Goal: Task Accomplishment & Management: Manage account settings

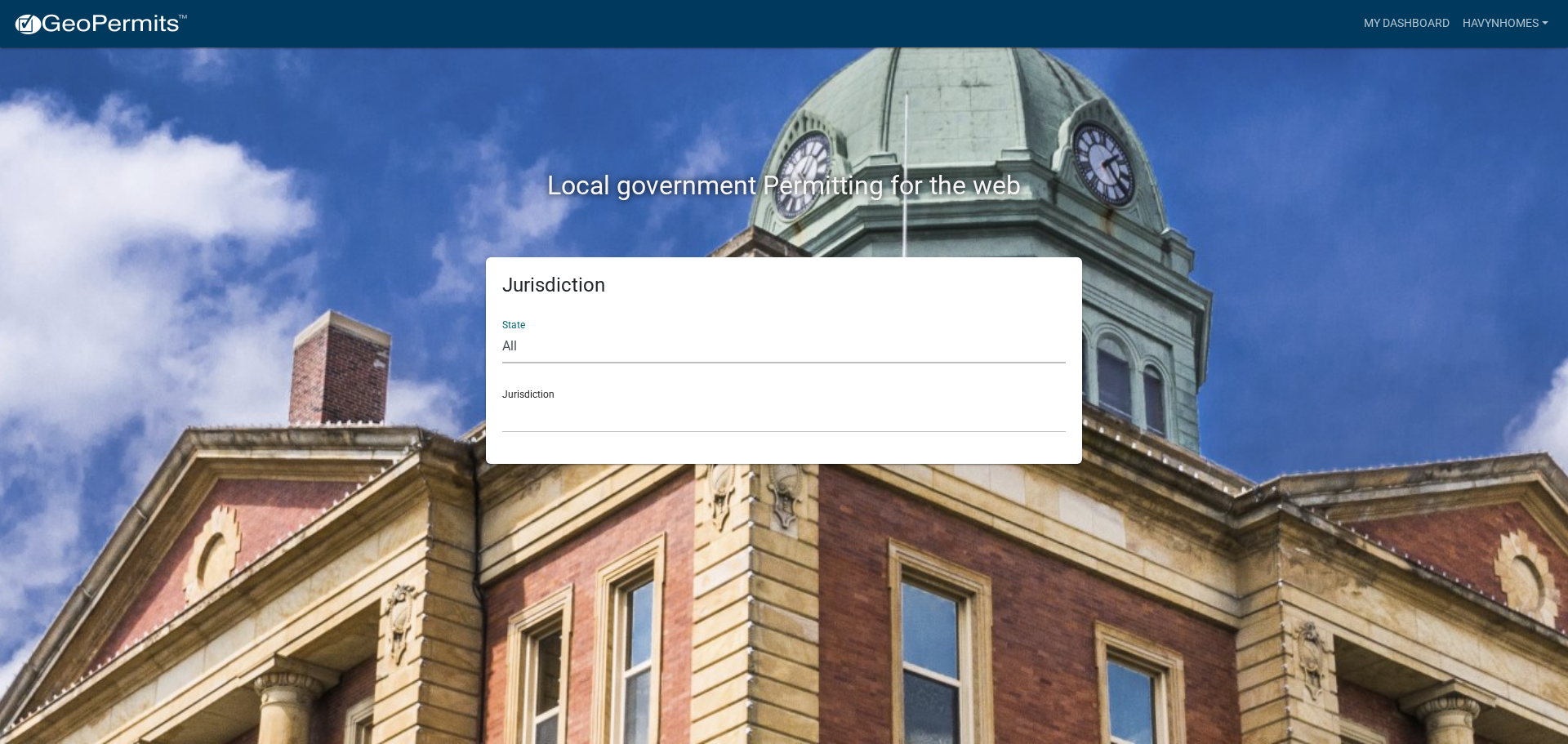
click at [713, 357] on select "All [US_STATE] [US_STATE] [US_STATE] [US_STATE] [US_STATE] [US_STATE] [US_STATE…" at bounding box center [783, 347] width 563 height 34
select select "[US_STATE]"
click at [502, 330] on select "All [US_STATE] [US_STATE] [US_STATE] [US_STATE] [US_STATE] [US_STATE] [US_STATE…" at bounding box center [783, 347] width 563 height 34
click at [636, 415] on select "City of [GEOGRAPHIC_DATA], [US_STATE] City of [GEOGRAPHIC_DATA], [US_STATE] Cit…" at bounding box center [783, 415] width 563 height 34
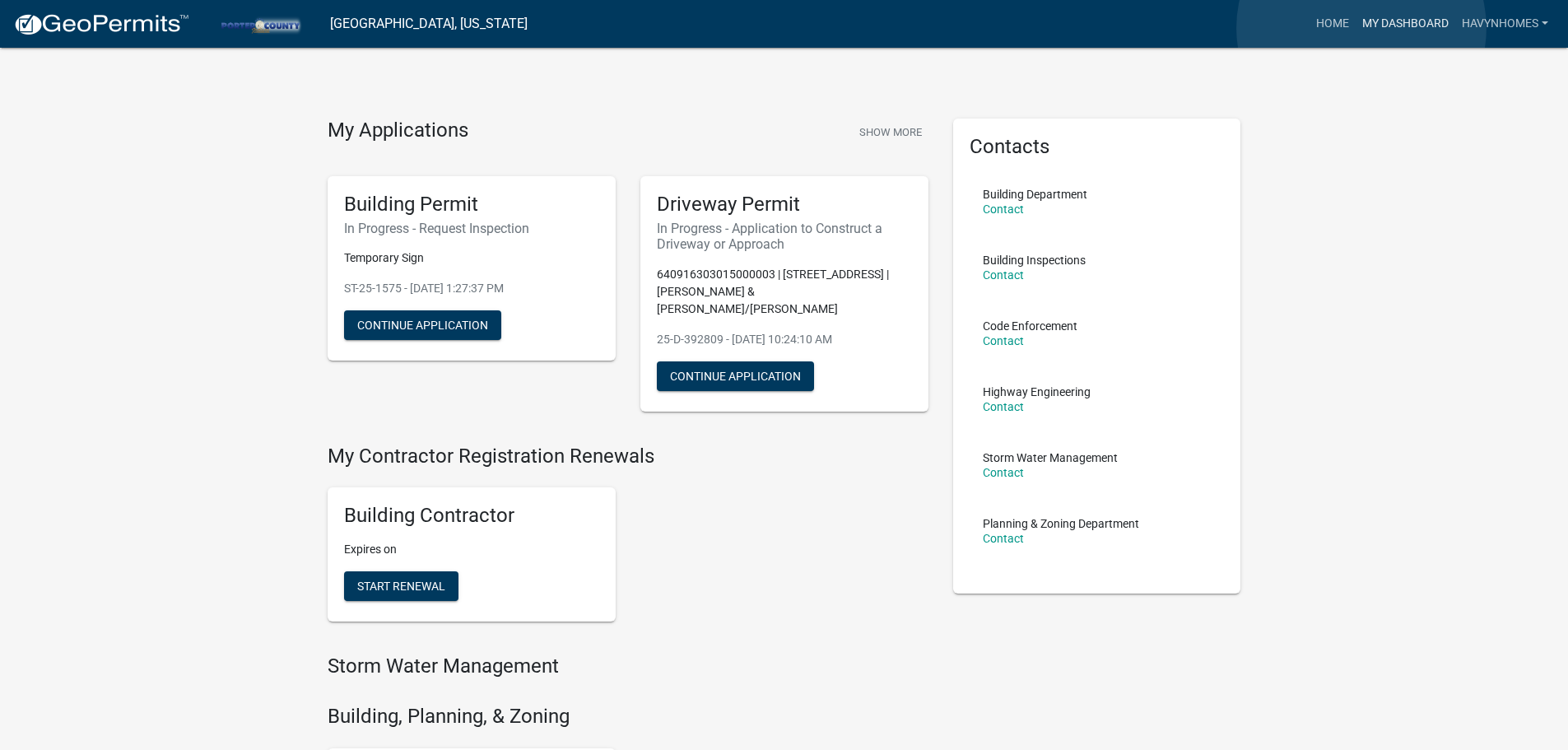
click at [1362, 28] on link "My Dashboard" at bounding box center [1405, 23] width 100 height 31
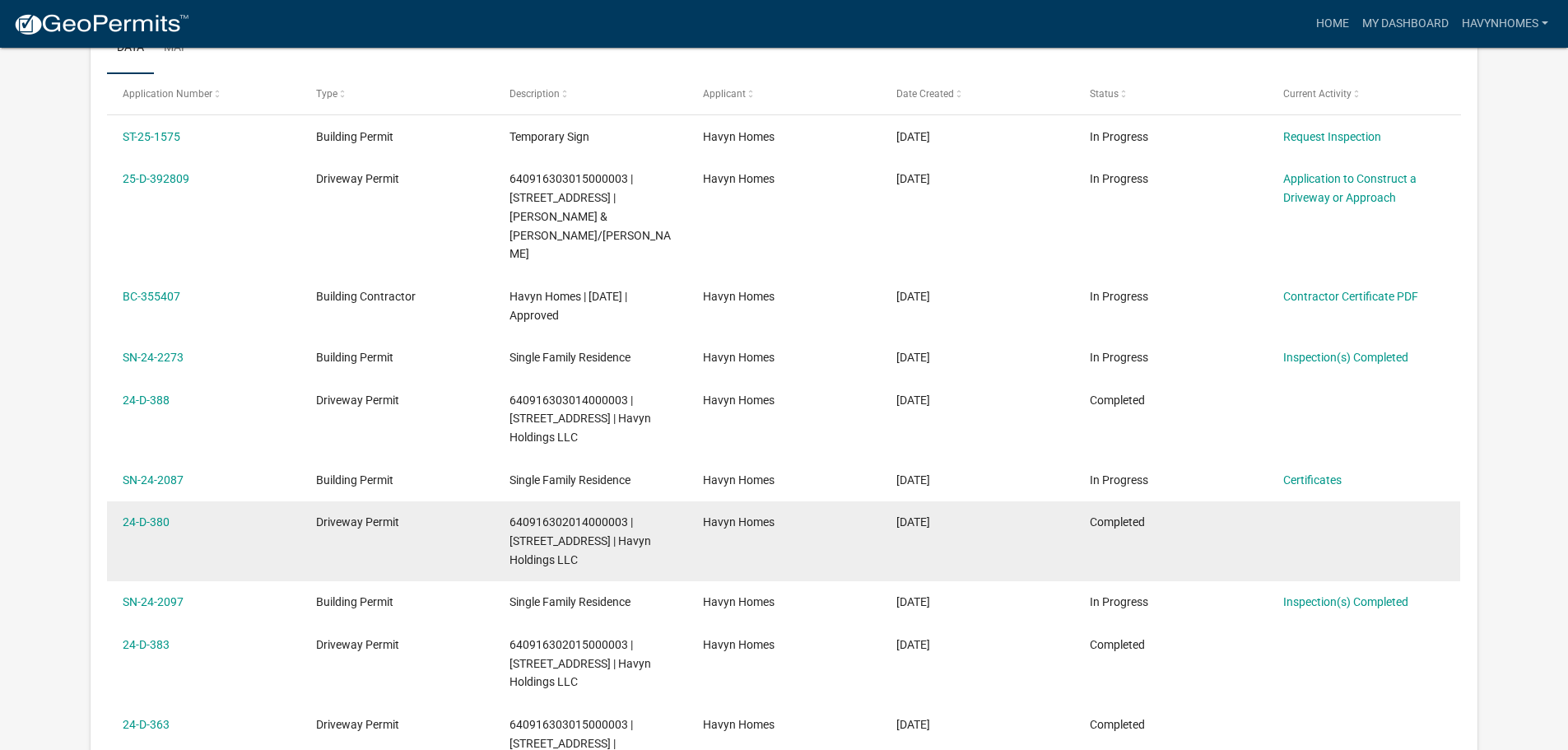
scroll to position [329, 0]
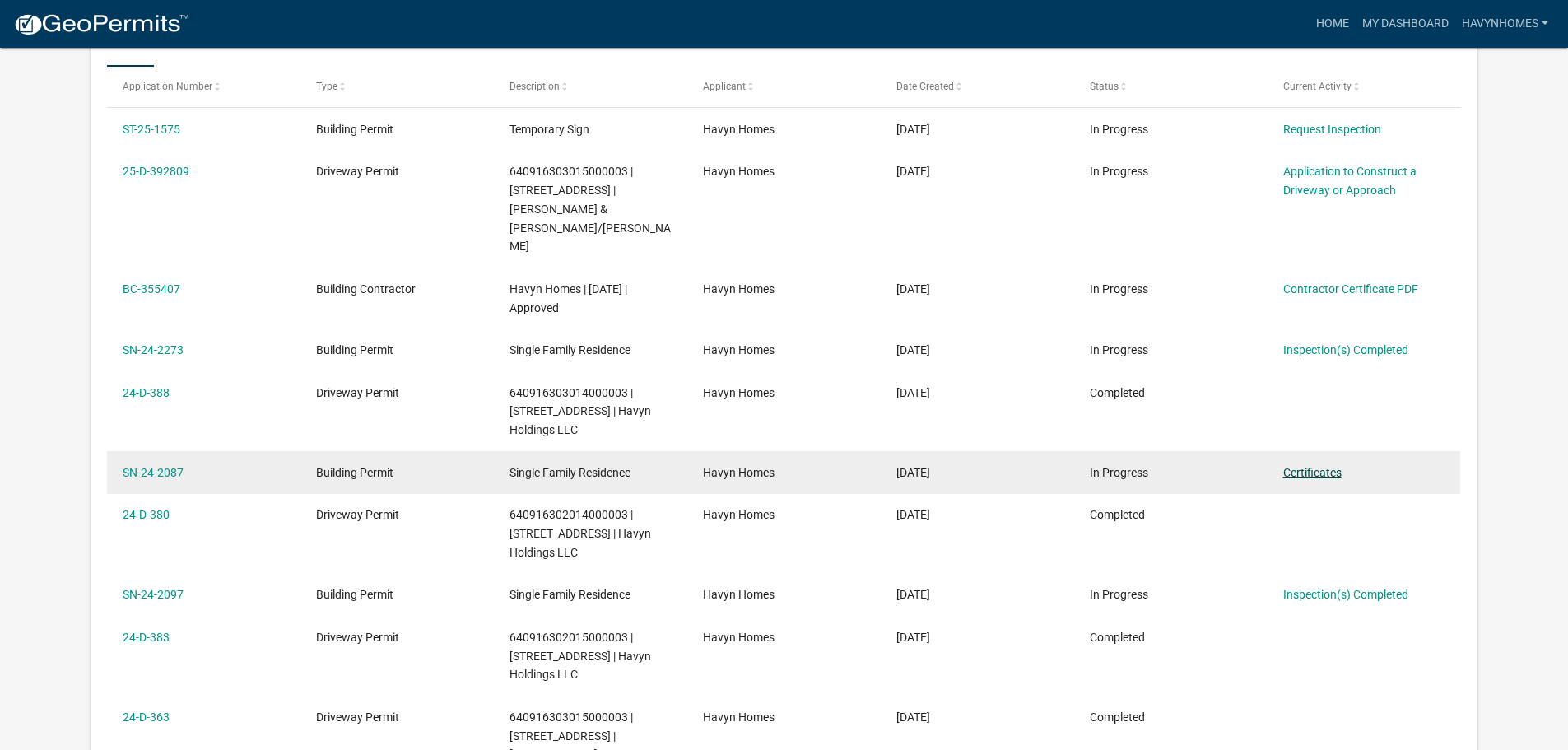
click at [1316, 466] on link "Certificates" at bounding box center [1312, 473] width 58 height 13
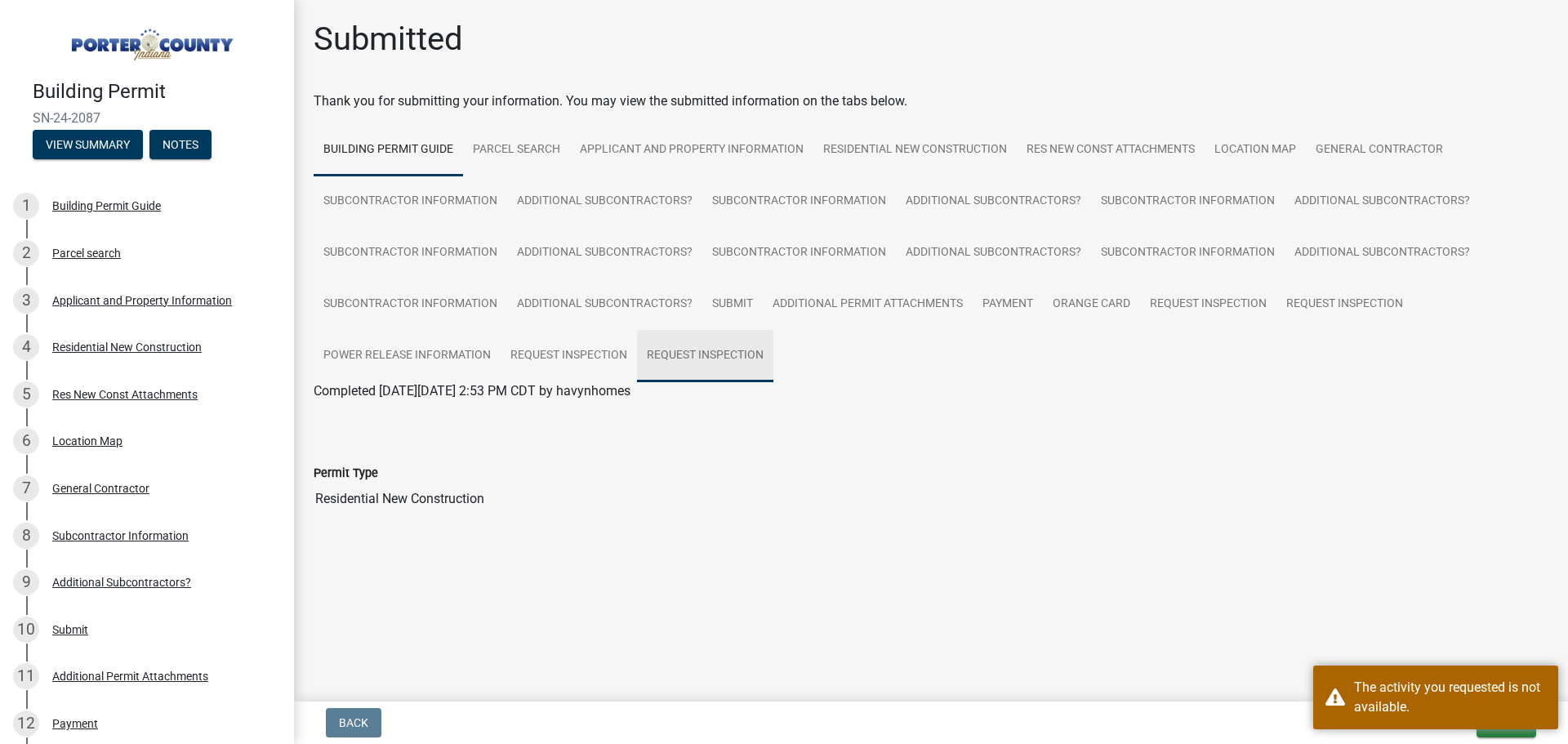
click at [728, 357] on link "Request Inspection" at bounding box center [705, 356] width 137 height 52
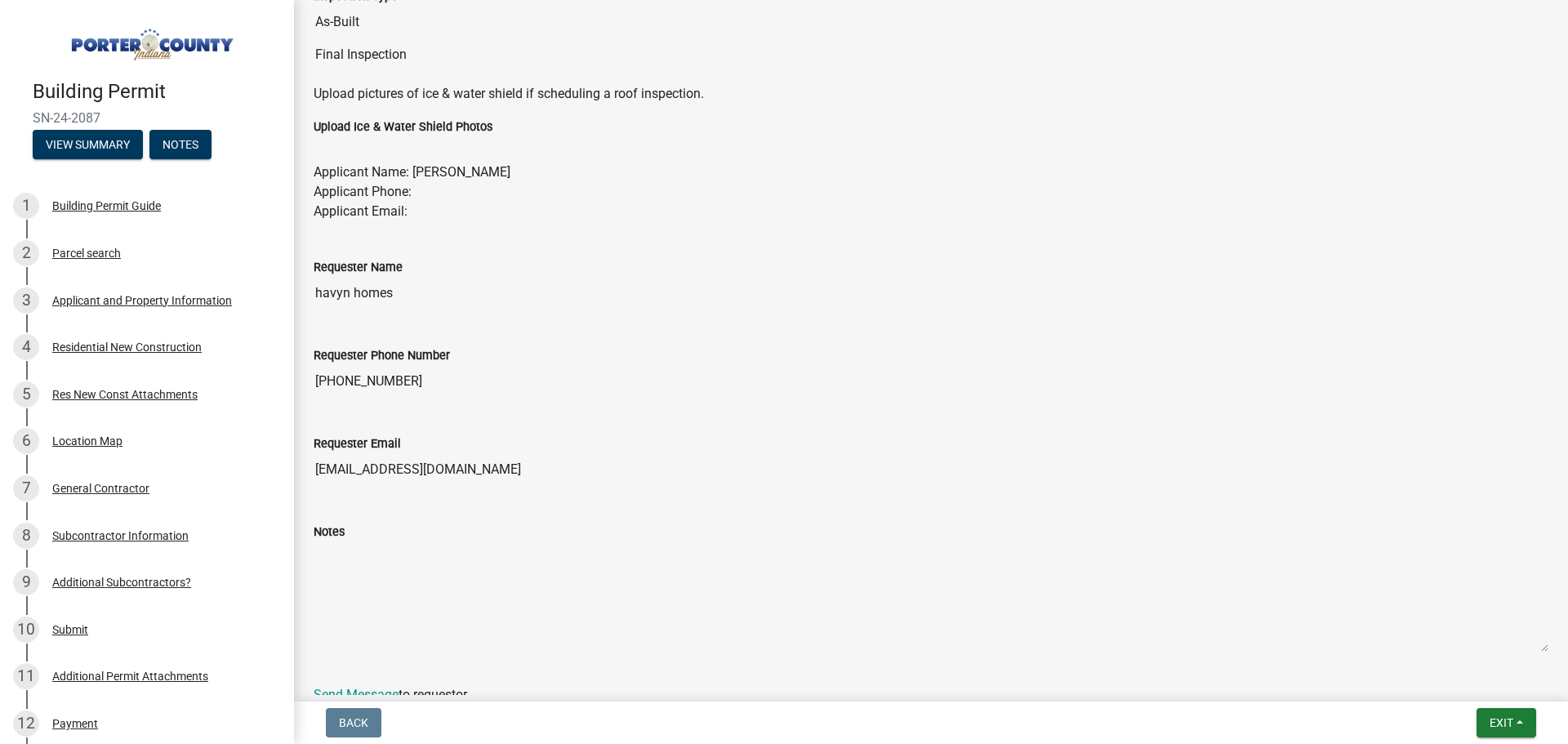
scroll to position [685, 0]
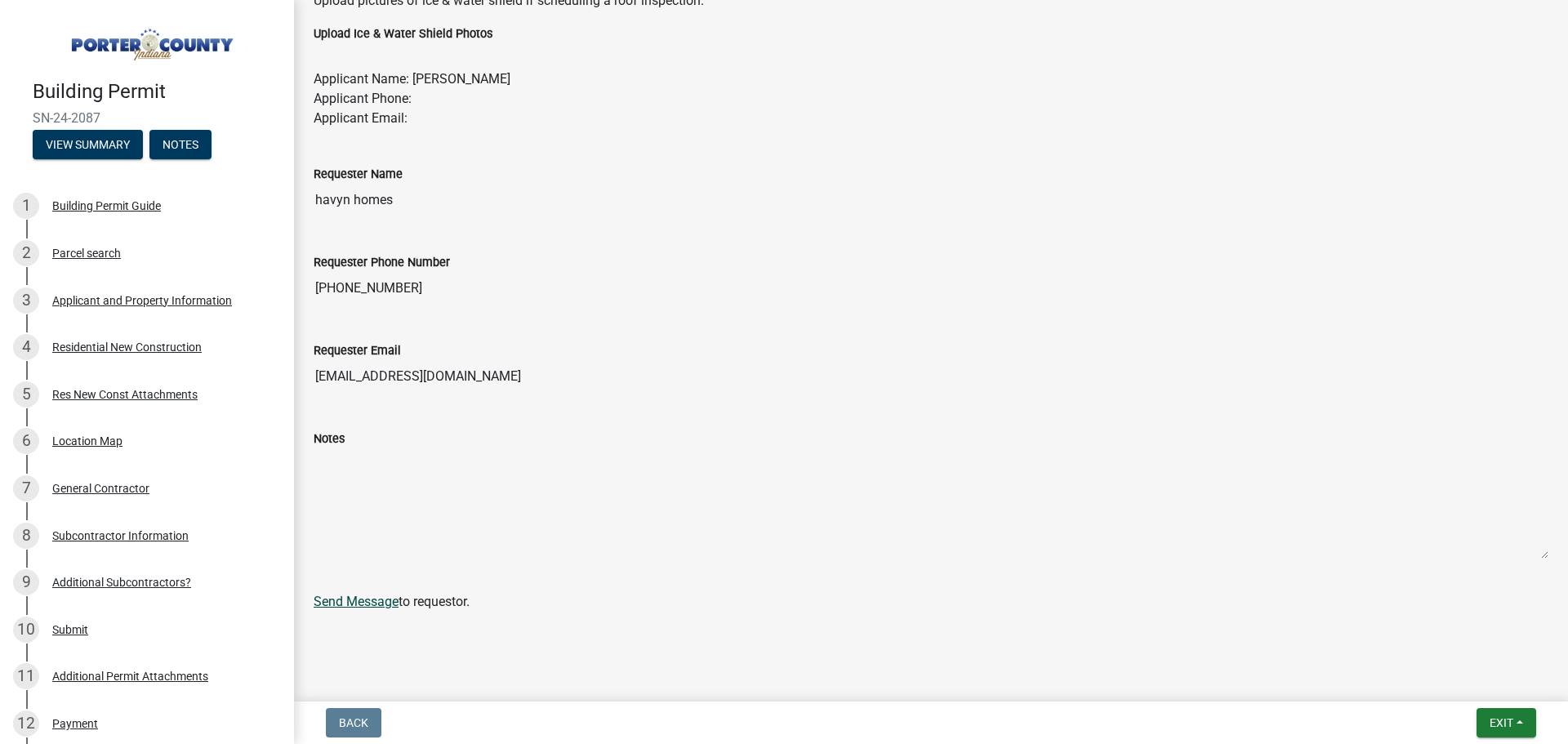
click at [383, 606] on link "Send Message" at bounding box center [356, 602] width 85 height 15
